Goal: Information Seeking & Learning: Find specific fact

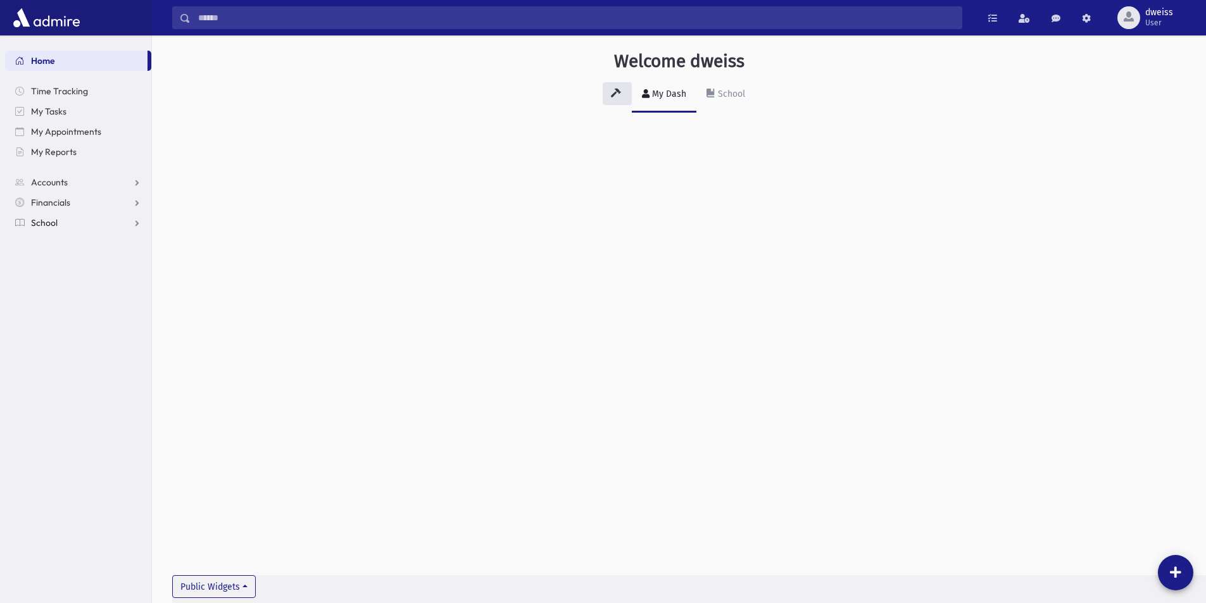
click at [75, 227] on link "School" at bounding box center [78, 223] width 146 height 20
click at [68, 235] on link "Students" at bounding box center [78, 243] width 146 height 20
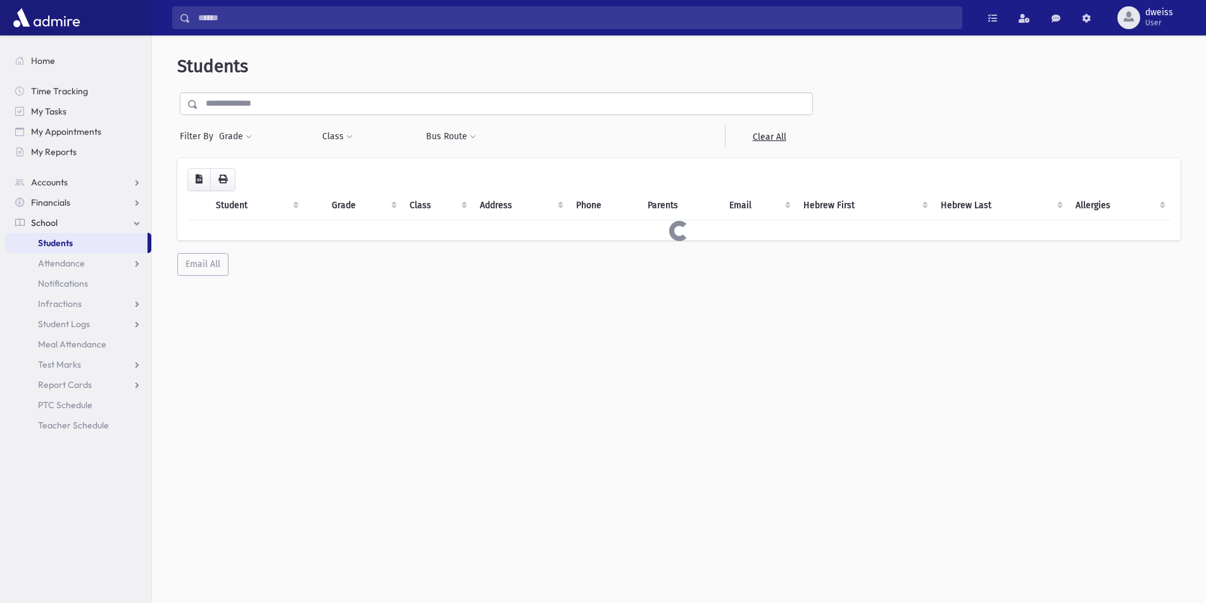
click at [317, 108] on input "text" at bounding box center [505, 103] width 614 height 23
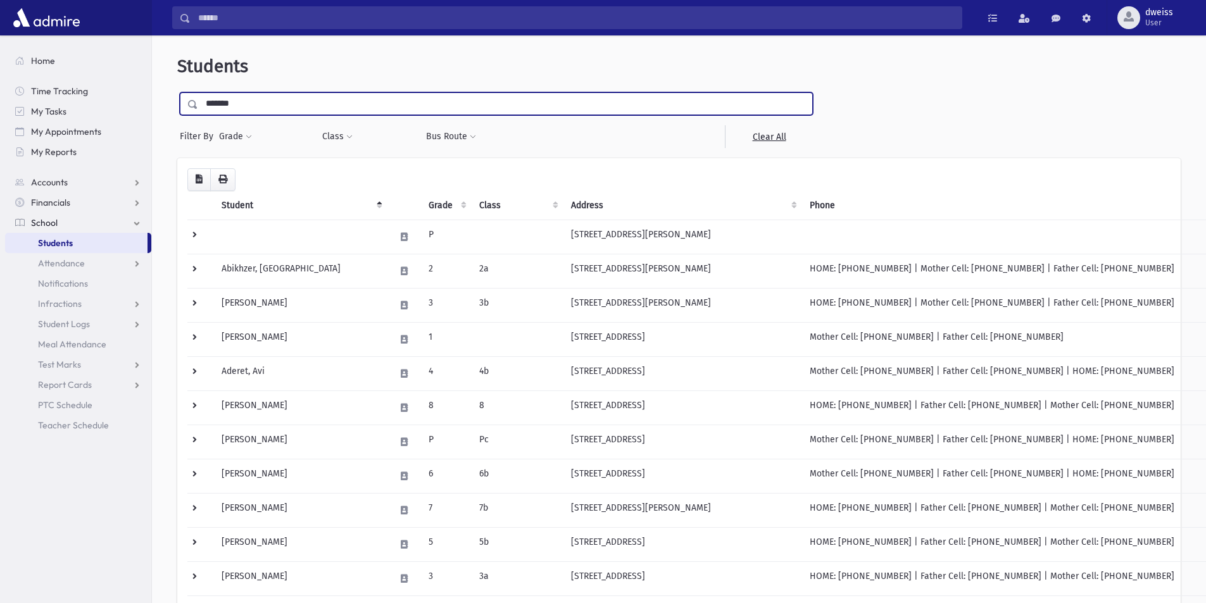
type input "*******"
click at [177, 92] on input "submit" at bounding box center [194, 100] width 35 height 17
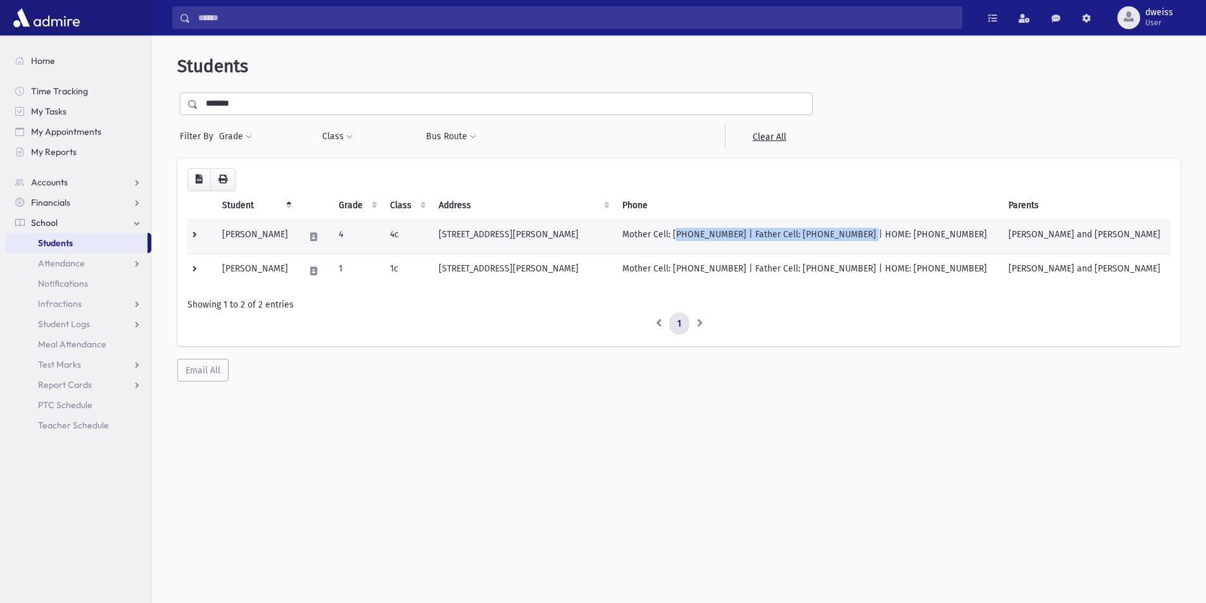
drag, startPoint x: 864, startPoint y: 232, endPoint x: 697, endPoint y: 241, distance: 166.7
click at [697, 241] on td "Mother Cell: [PHONE_NUMBER] | Father Cell: [PHONE_NUMBER] | HOME: [PHONE_NUMBER]" at bounding box center [808, 237] width 386 height 34
click at [758, 367] on div "Loading... Student Grade Class Address Phone Parents Email Hebrew First Hebrew …" at bounding box center [679, 270] width 1004 height 224
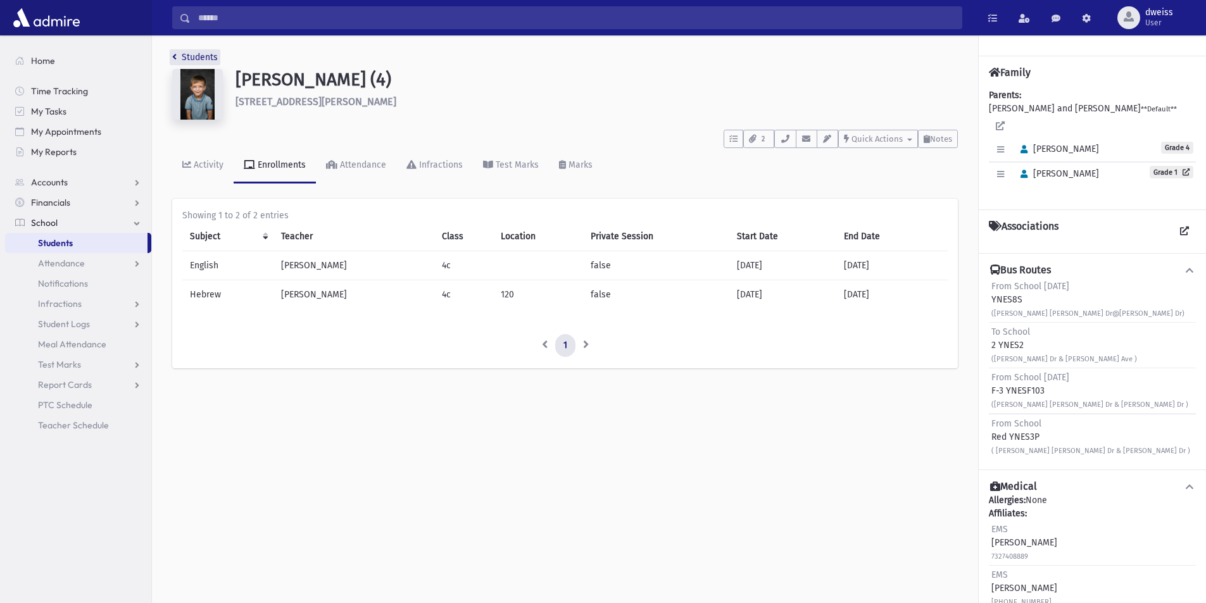
click at [177, 61] on link "Students" at bounding box center [195, 57] width 46 height 11
